Goal: Task Accomplishment & Management: Use online tool/utility

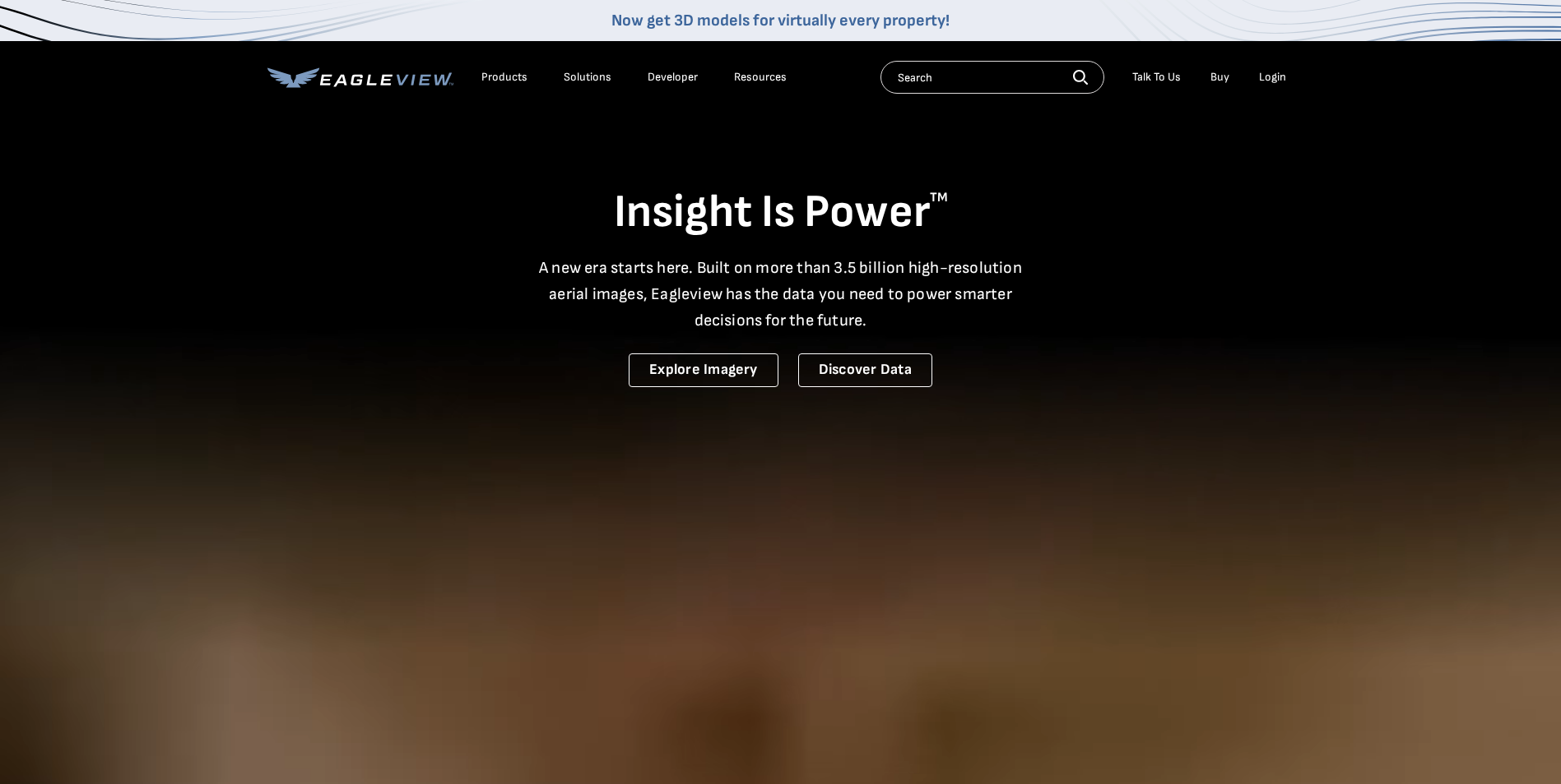
click at [1261, 75] on div "Login" at bounding box center [1273, 77] width 28 height 15
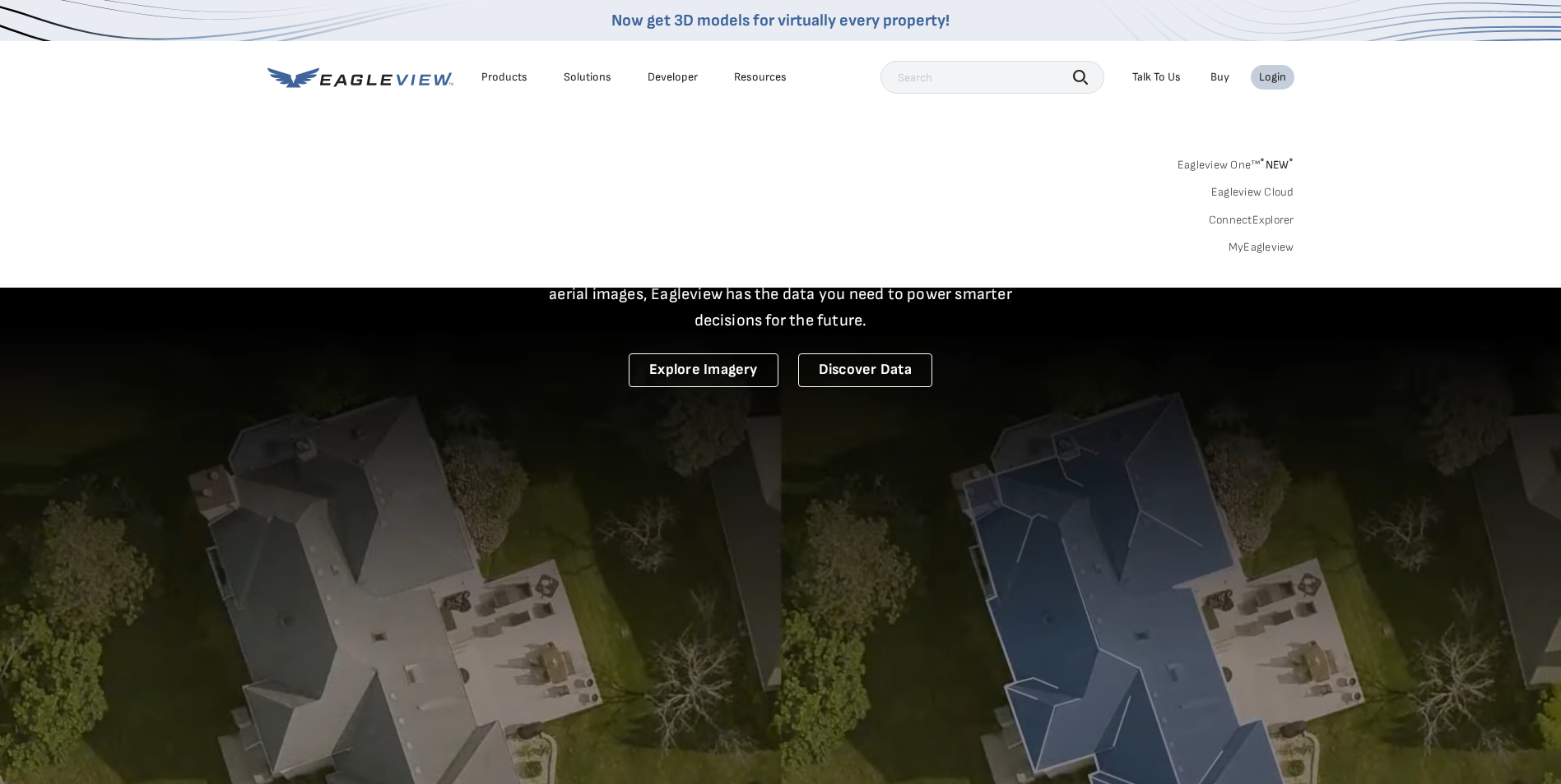
click at [1274, 80] on div "Login" at bounding box center [1273, 77] width 28 height 15
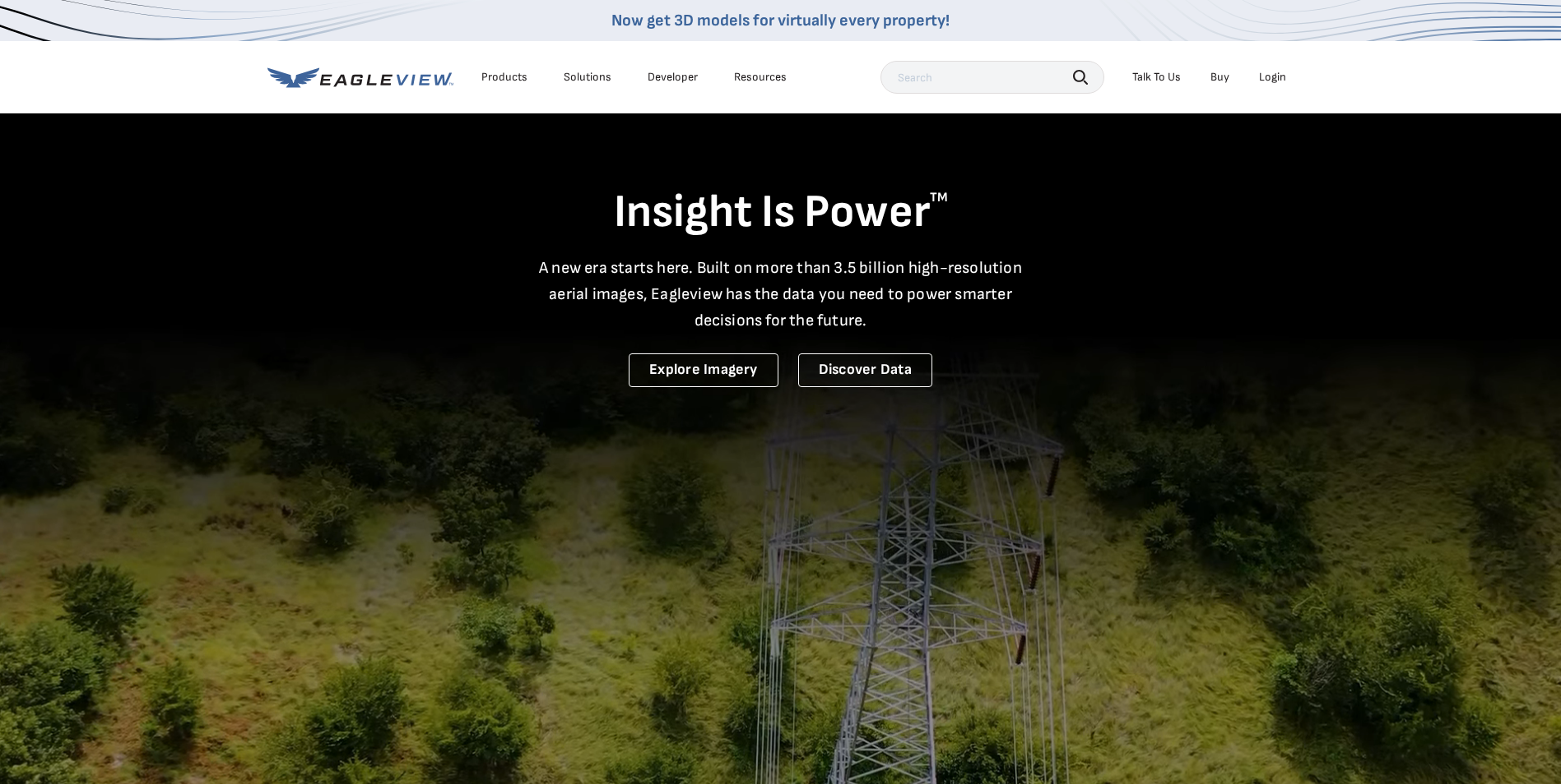
click at [1282, 81] on div "Login" at bounding box center [1273, 77] width 28 height 15
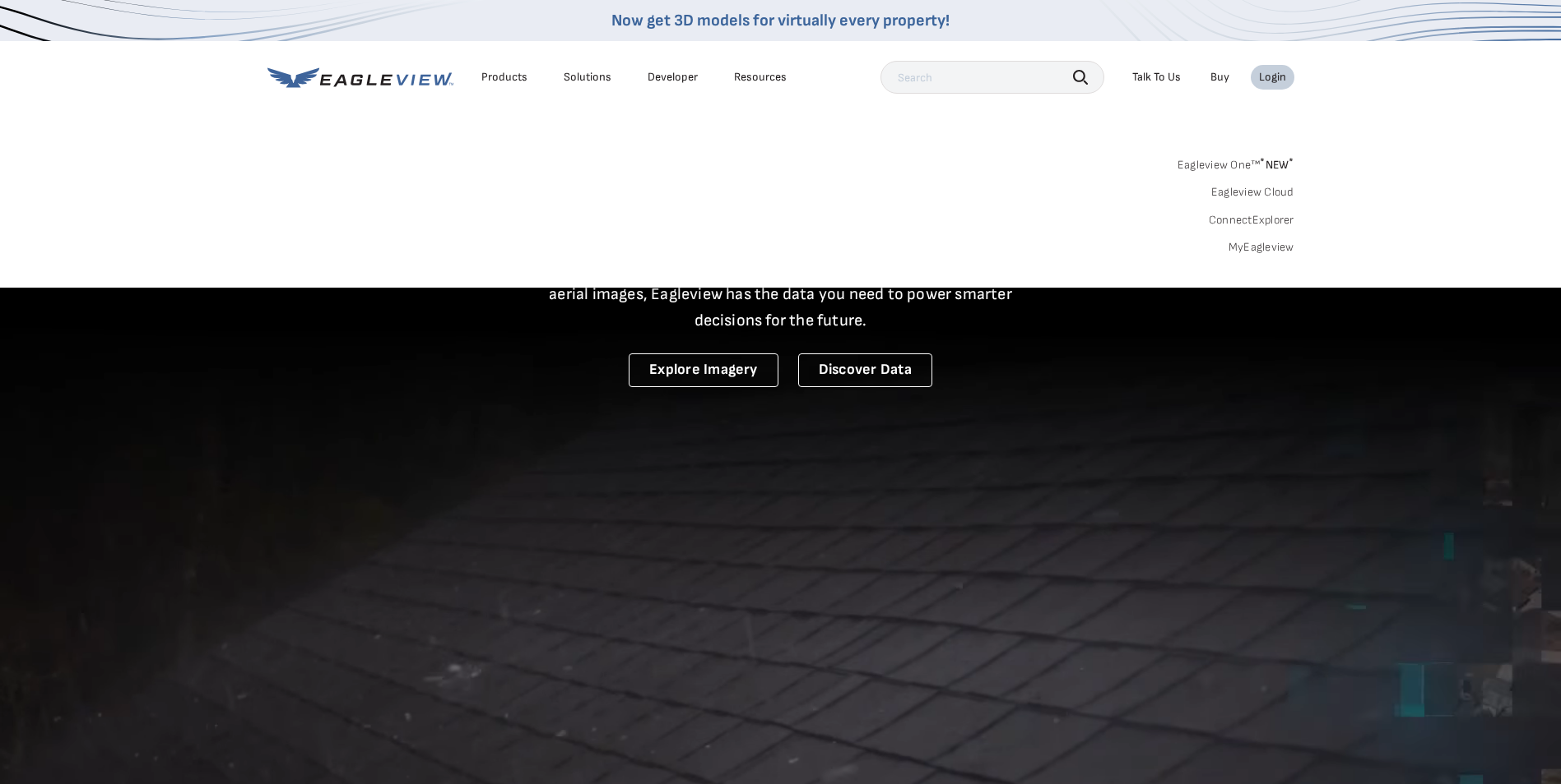
click at [1271, 249] on link "MyEagleview" at bounding box center [1261, 247] width 66 height 15
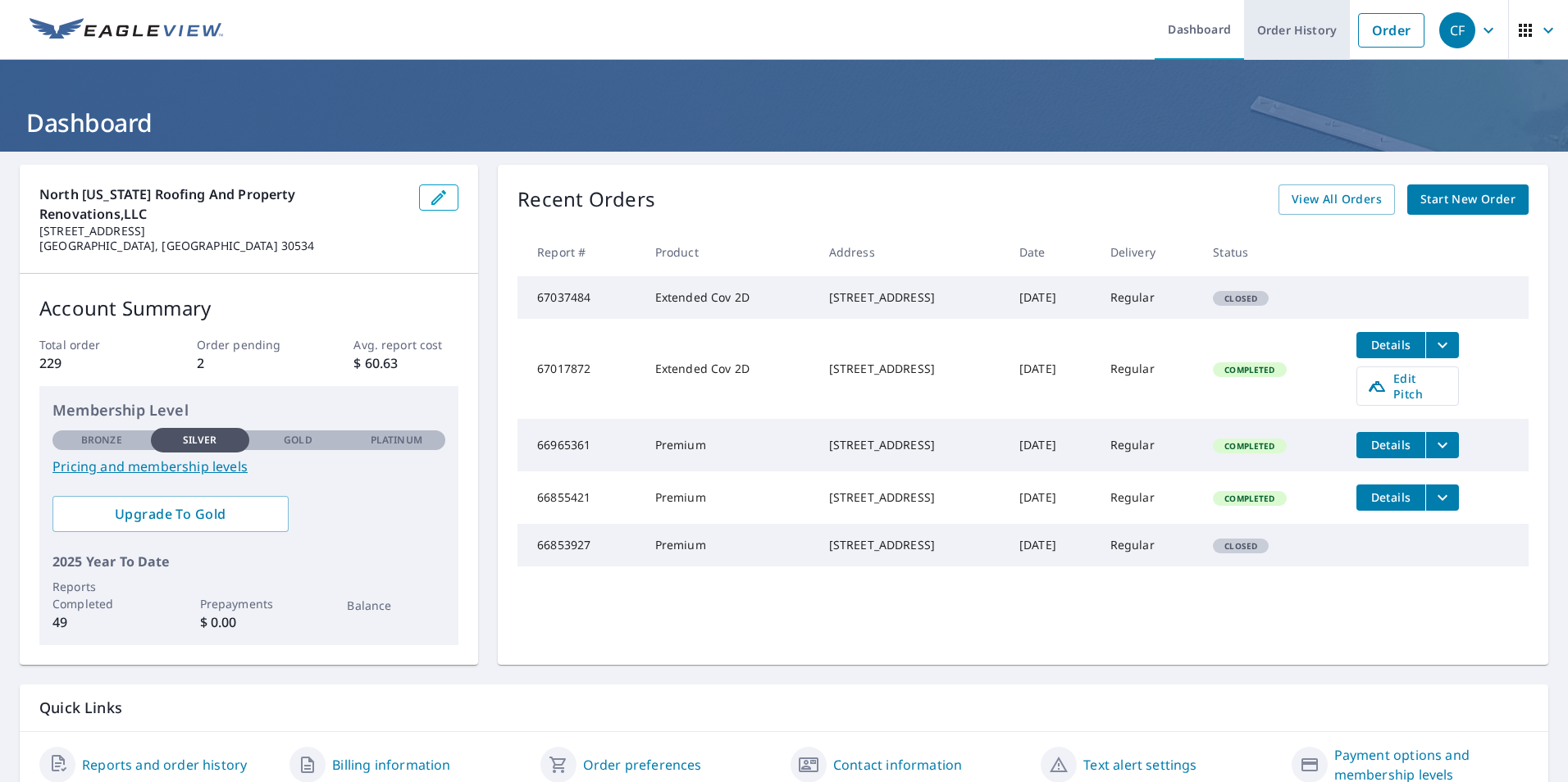
click at [1302, 28] on link "Order History" at bounding box center [1297, 30] width 106 height 60
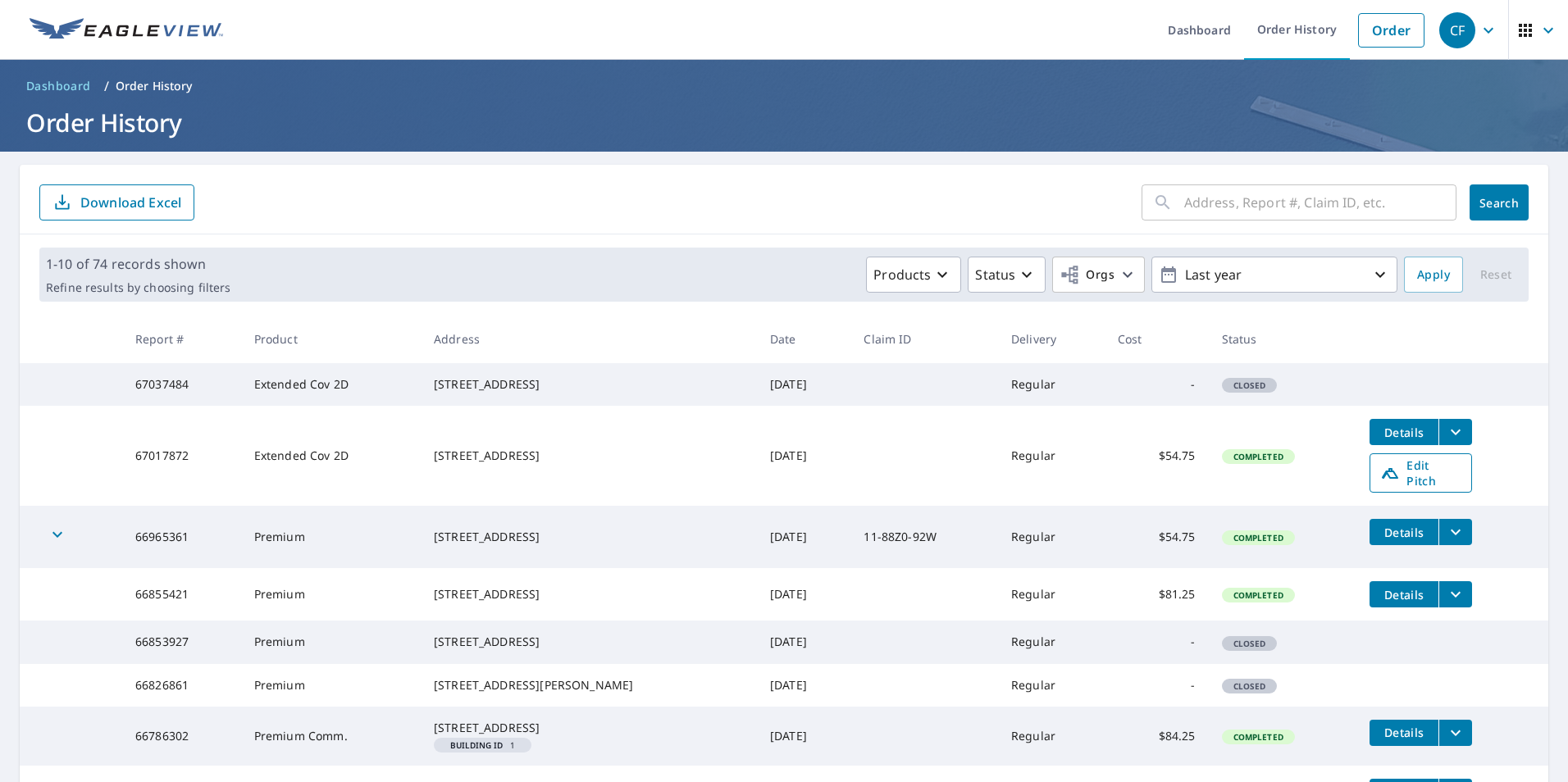
click at [1390, 489] on span "Edit Pitch" at bounding box center [1420, 473] width 82 height 31
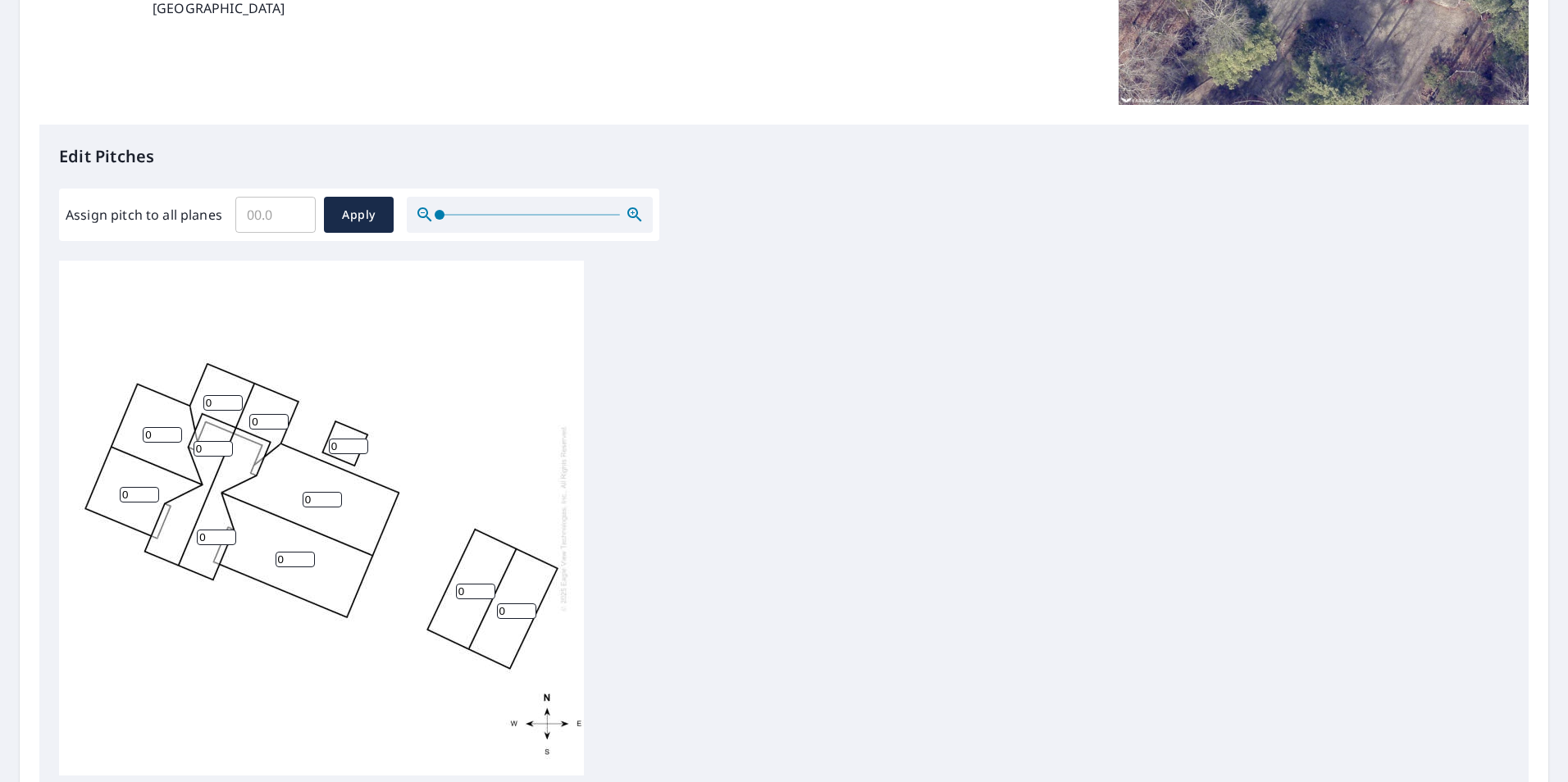
scroll to position [329, 0]
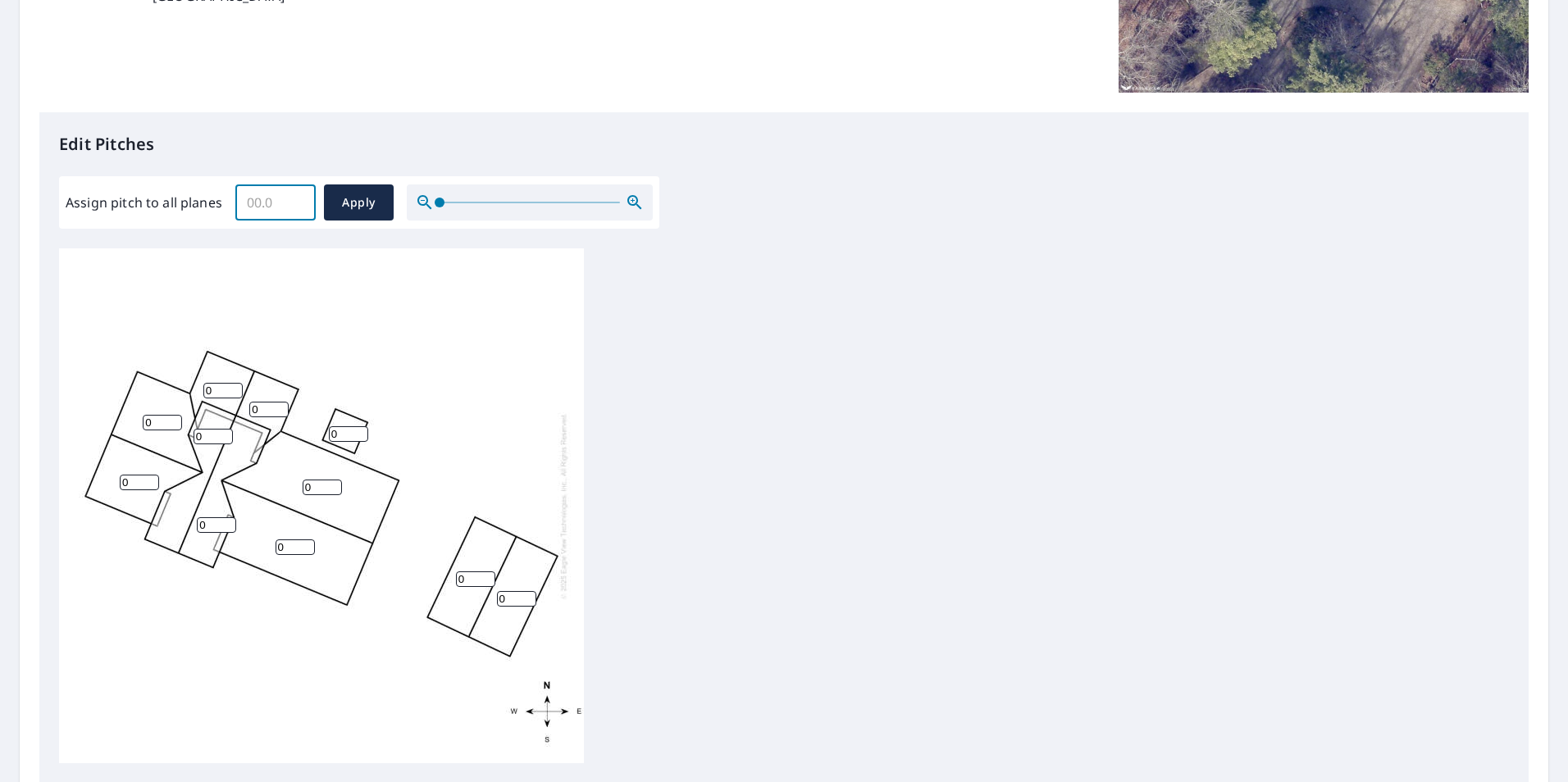
click at [280, 192] on input "Assign pitch to all planes" at bounding box center [275, 203] width 81 height 46
type input "4"
click at [385, 206] on button "Apply" at bounding box center [358, 203] width 70 height 36
type input "4"
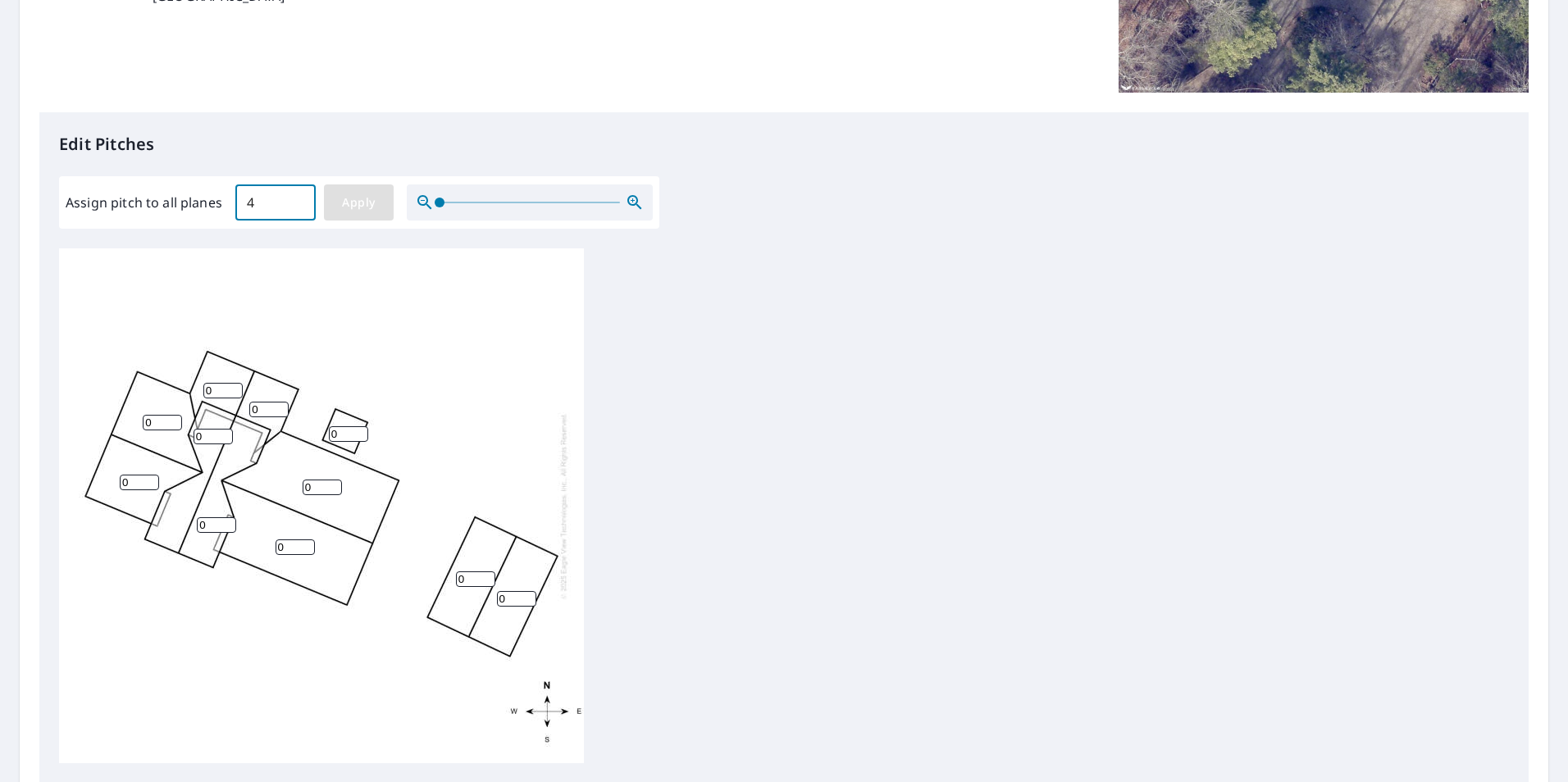
type input "4"
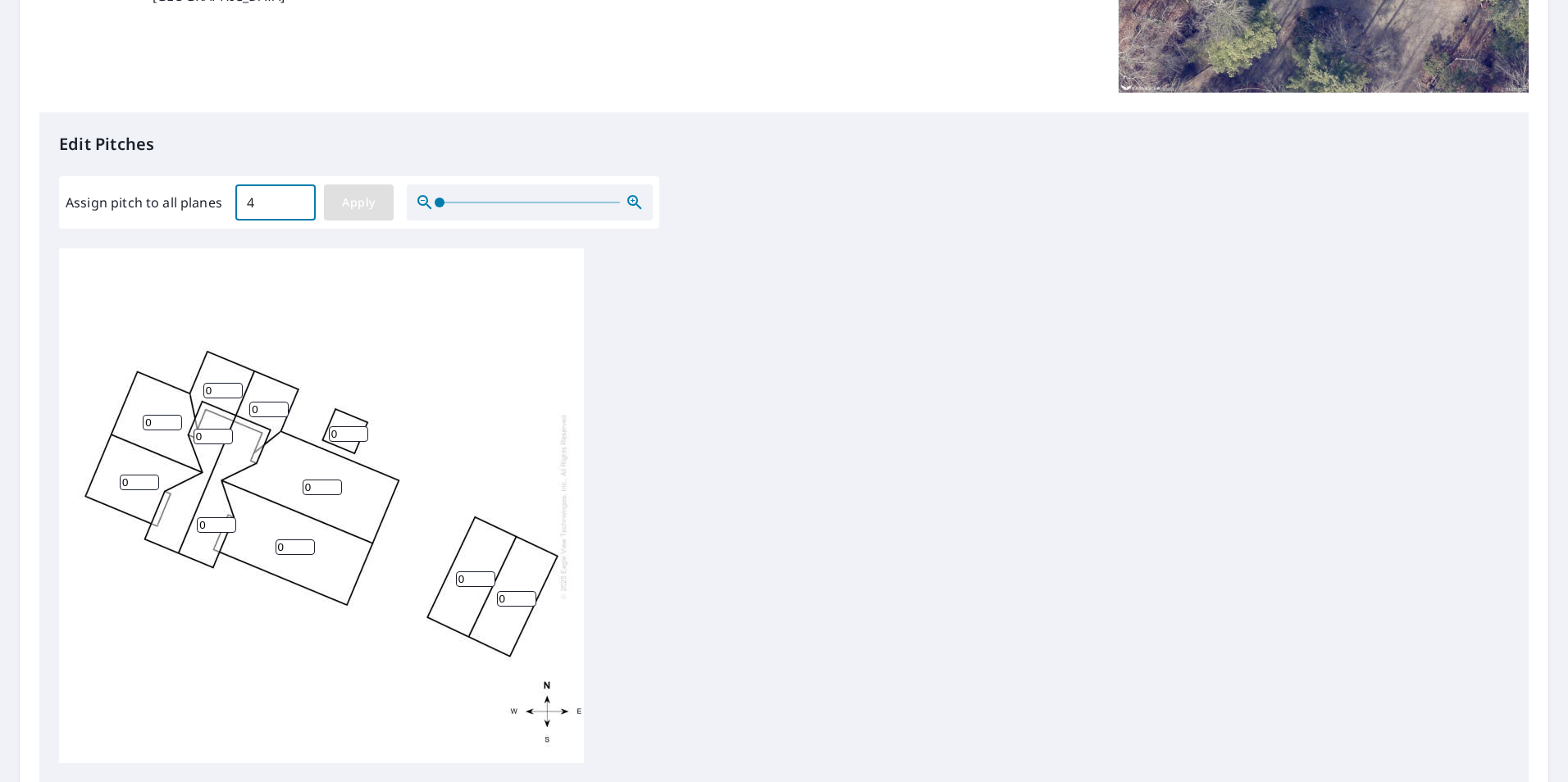
type input "4"
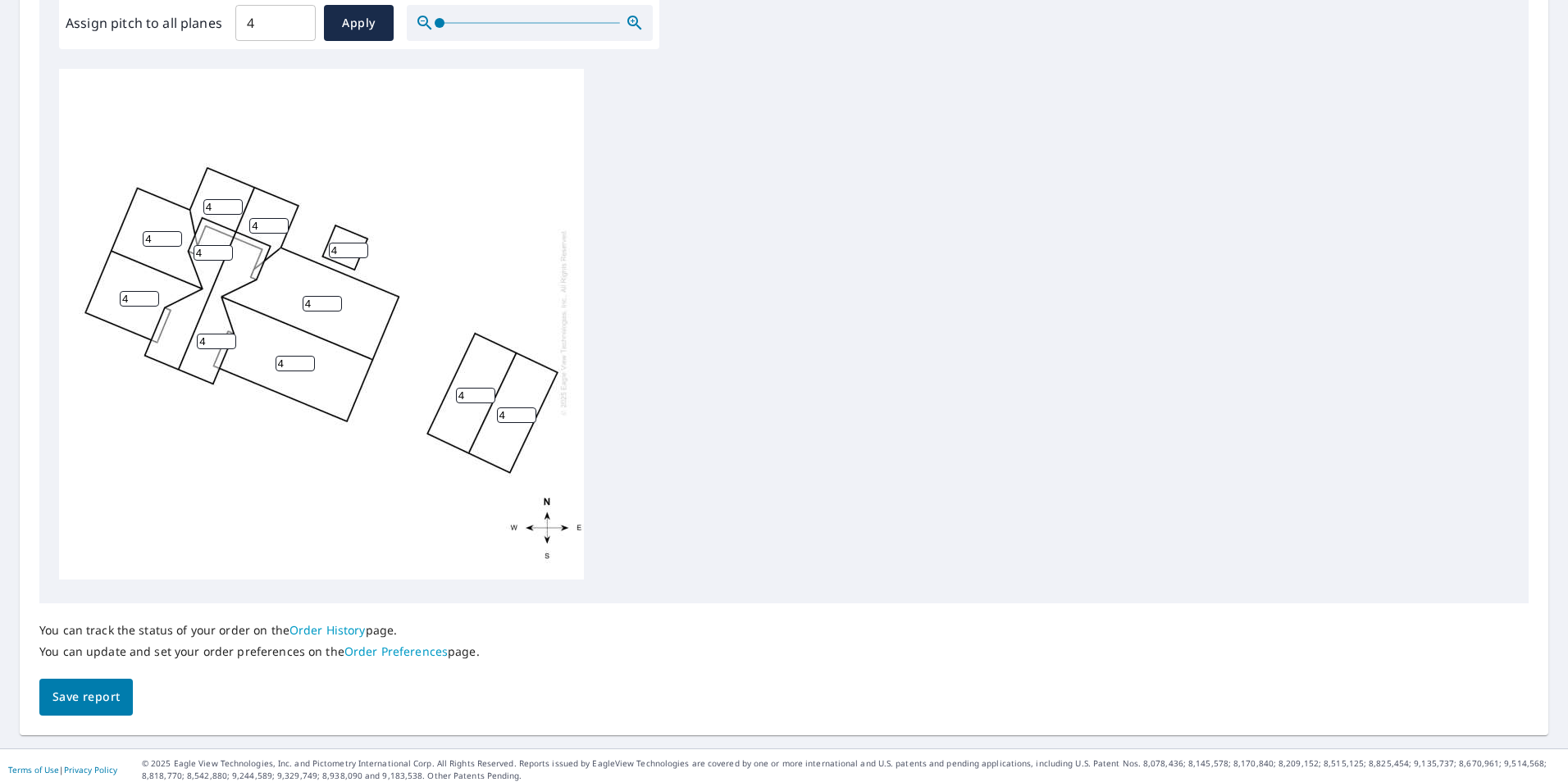
scroll to position [515, 0]
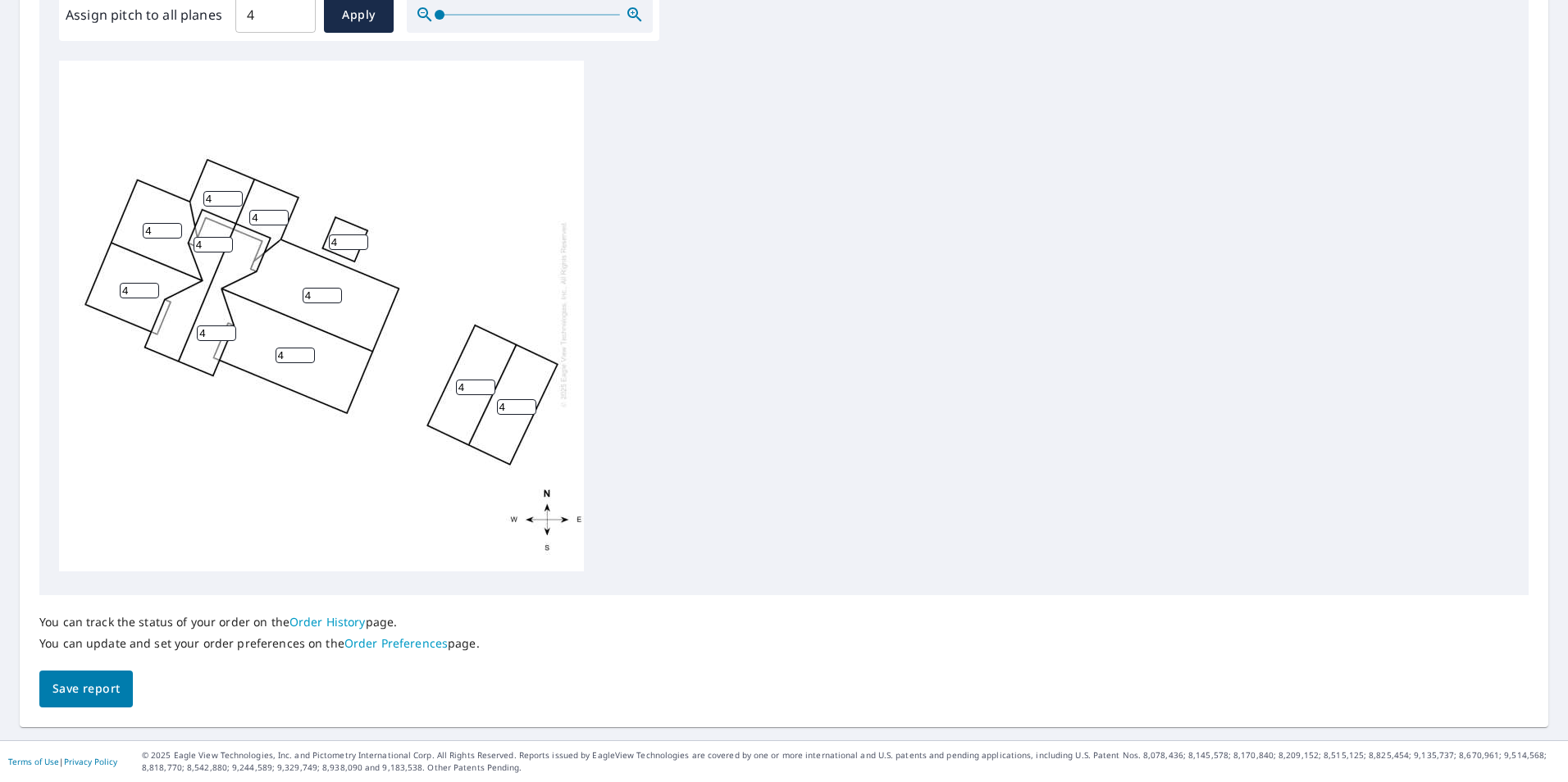
click at [74, 698] on span "Save report" at bounding box center [86, 689] width 67 height 21
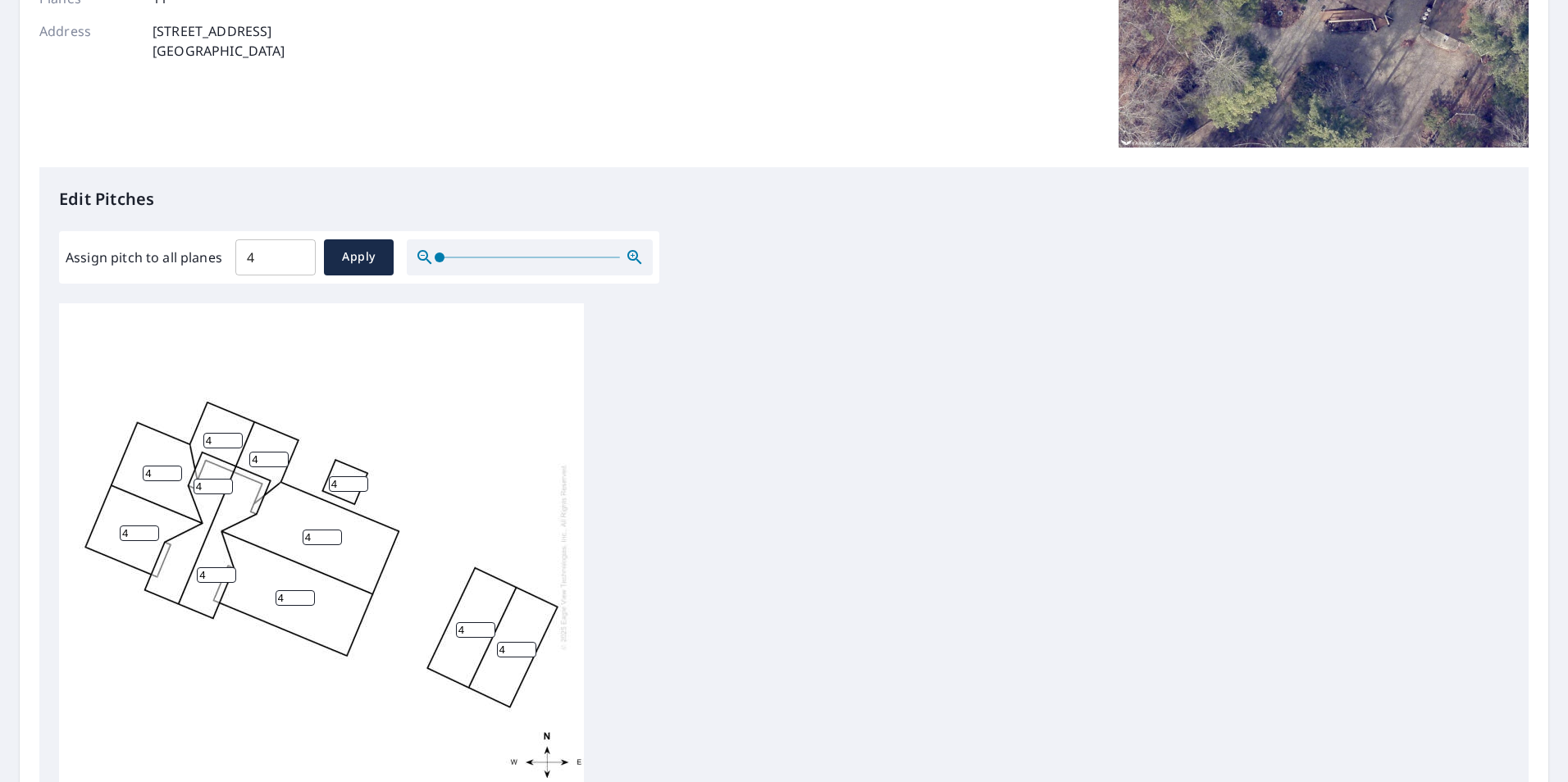
scroll to position [0, 0]
